Goal: Transaction & Acquisition: Purchase product/service

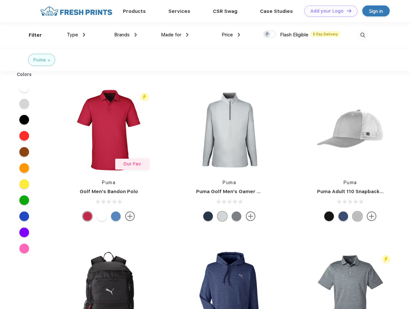
click at [328, 11] on link "Add your Logo Design Tool" at bounding box center [330, 10] width 53 height 11
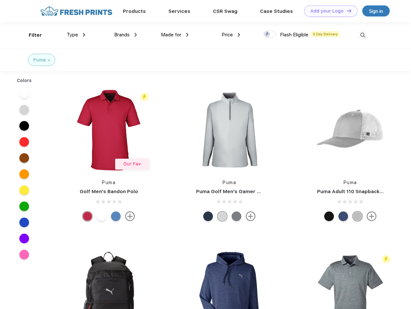
click at [0, 0] on div "Design Tool" at bounding box center [0, 0] width 0 height 0
click at [346, 11] on link "Add your Logo Design Tool" at bounding box center [330, 10] width 53 height 11
click at [31, 35] on div "Filter" at bounding box center [35, 35] width 13 height 7
click at [76, 35] on span "Type" at bounding box center [72, 35] width 11 height 6
click at [125, 35] on span "Brands" at bounding box center [121, 35] width 15 height 6
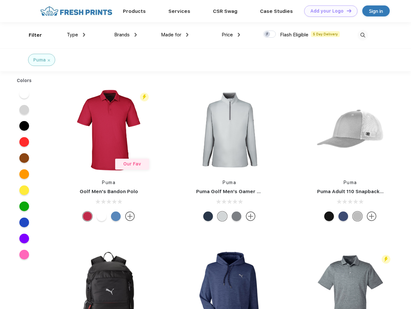
click at [175, 35] on span "Made for" at bounding box center [171, 35] width 20 height 6
click at [231, 35] on span "Price" at bounding box center [226, 35] width 11 height 6
click at [269, 34] on div at bounding box center [269, 34] width 13 height 7
click at [267, 34] on input "checkbox" at bounding box center [265, 32] width 4 height 4
click at [362, 35] on img at bounding box center [362, 35] width 11 height 11
